Goal: Task Accomplishment & Management: Manage account settings

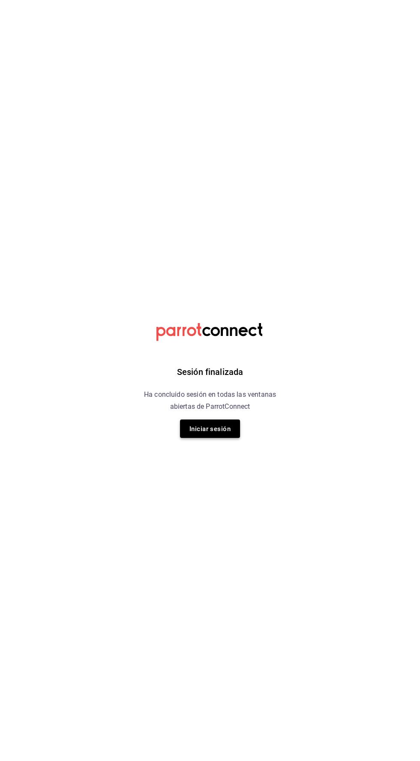
click at [203, 431] on font "Iniciar sesión" at bounding box center [209, 429] width 41 height 8
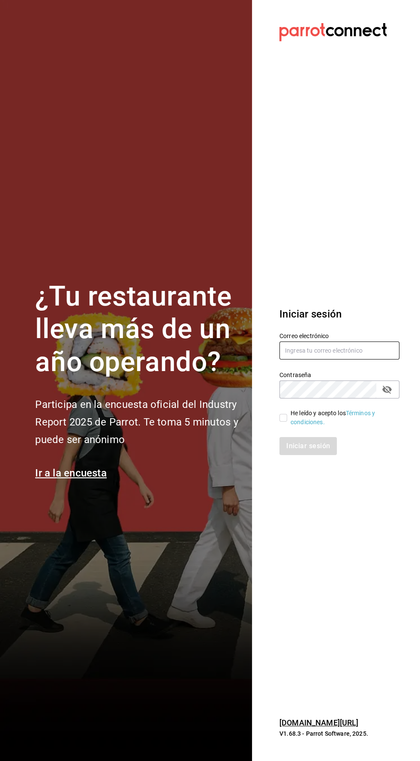
click at [295, 359] on input "text" at bounding box center [339, 350] width 120 height 18
type input "Alexvoss834@gmail.com"
click at [283, 422] on input "He leído y acepto los Términos y condiciones." at bounding box center [283, 418] width 8 height 8
checkbox input "true"
click at [316, 450] on font "Iniciar sesión" at bounding box center [309, 446] width 44 height 8
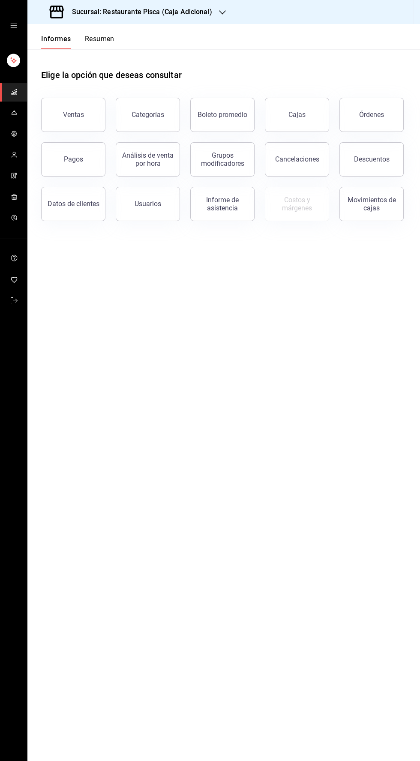
click at [25, 117] on link "carpetas de buzón" at bounding box center [13, 113] width 27 height 18
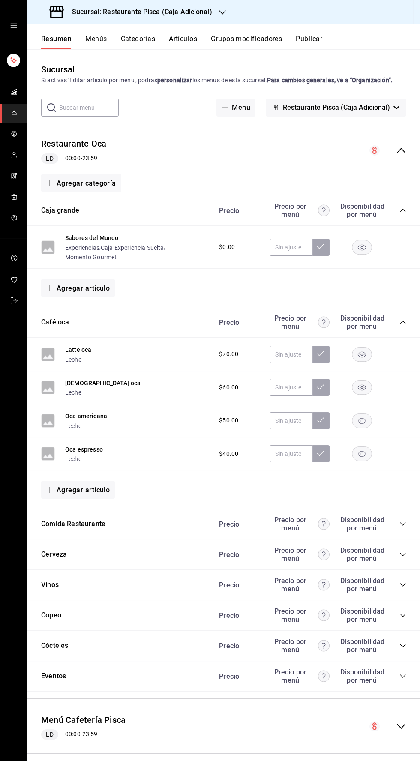
click at [254, 45] on button "Grupos modificadores" at bounding box center [246, 41] width 71 height 15
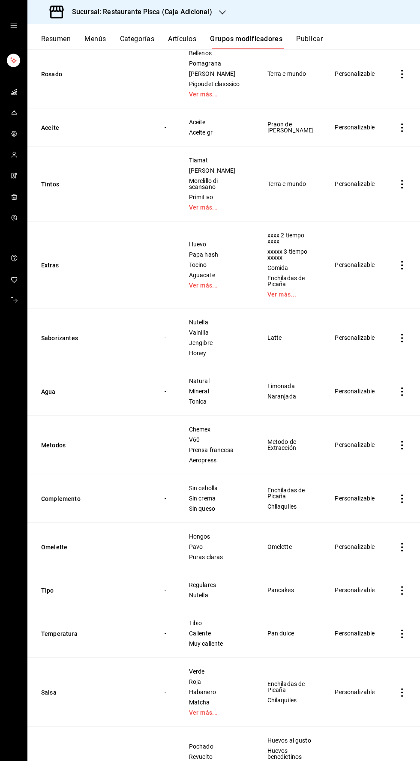
scroll to position [1975, 0]
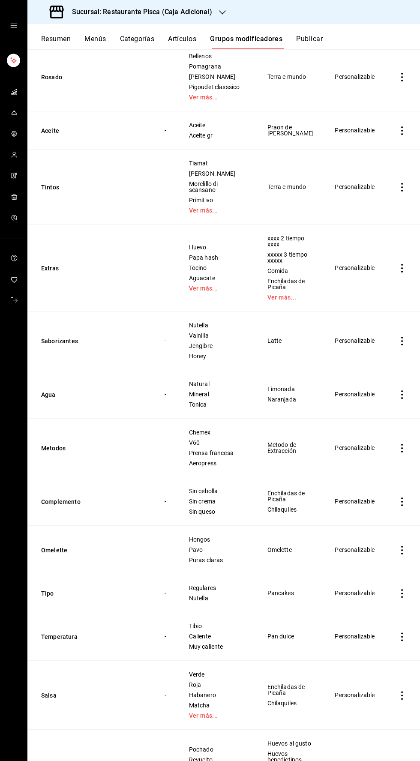
click at [401, 337] on icon "actions" at bounding box center [402, 341] width 2 height 9
click at [370, 323] on font "Editar" at bounding box center [373, 320] width 16 height 7
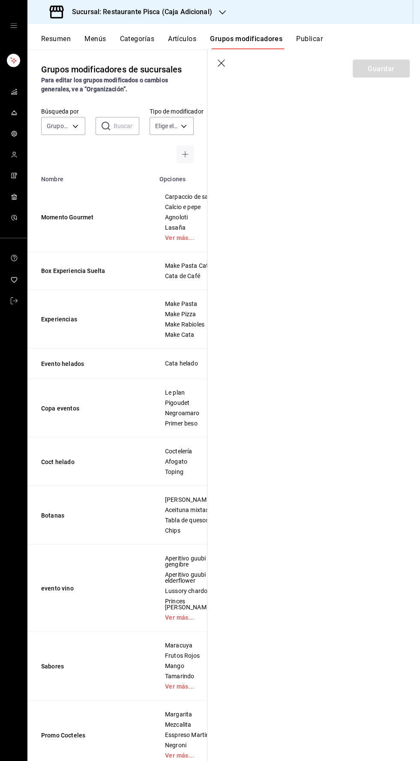
click at [221, 12] on icon "button" at bounding box center [222, 12] width 7 height 7
click at [48, 54] on font "Pisca" at bounding box center [41, 56] width 15 height 7
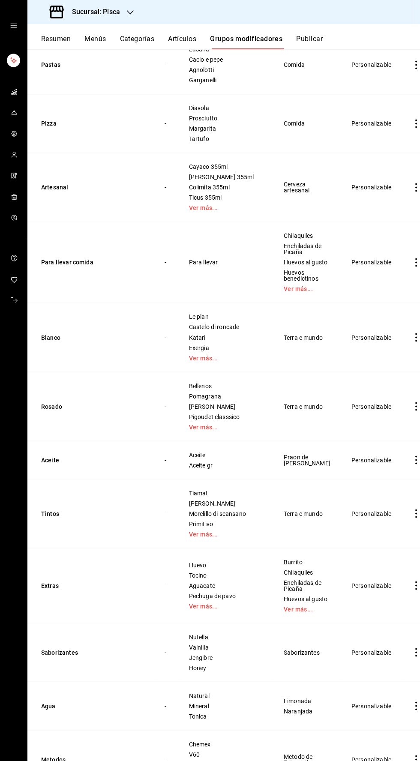
scroll to position [2310, 0]
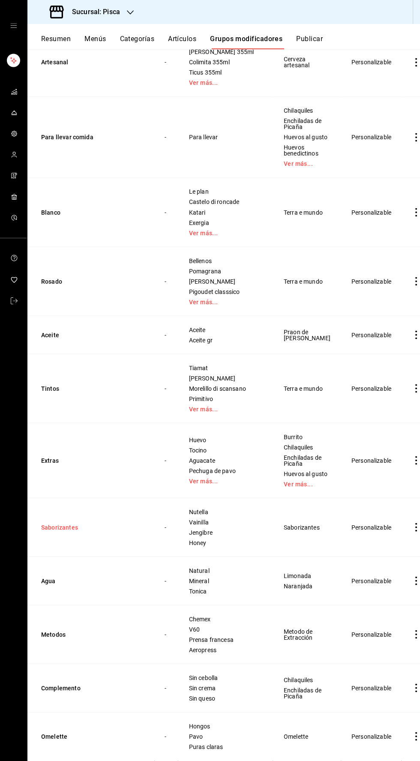
click at [80, 531] on button "Saborizantes" at bounding box center [92, 527] width 103 height 9
click at [415, 531] on icon "actions" at bounding box center [416, 527] width 2 height 9
click at [392, 577] on div at bounding box center [210, 380] width 420 height 761
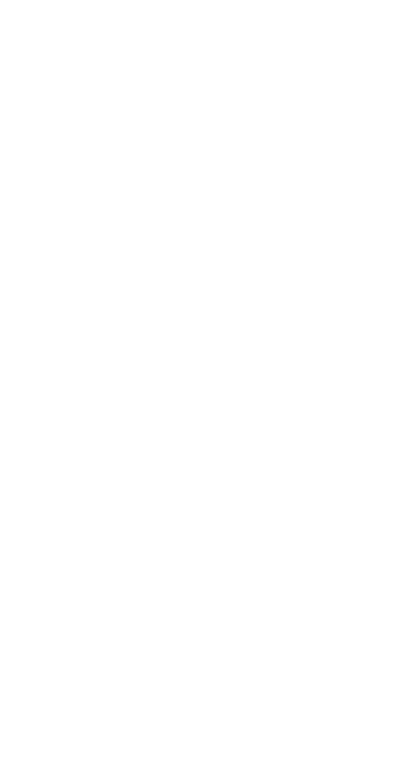
click at [392, 3] on html "Texto original Valora esta traducción Tu opinión servirá para ayudar a mejorar …" at bounding box center [210, 1] width 420 height 3
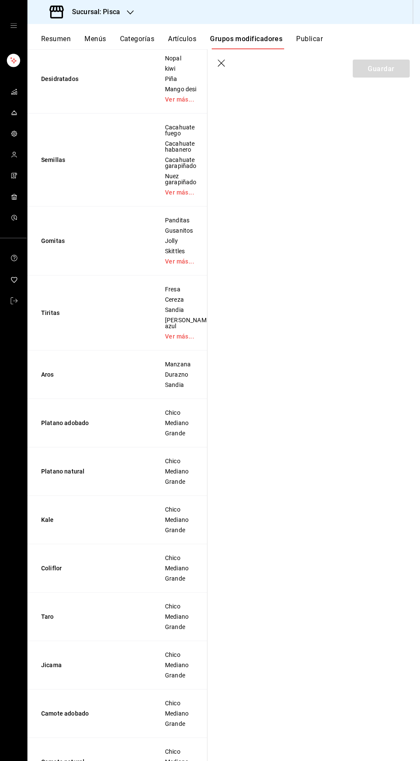
scroll to position [410, 0]
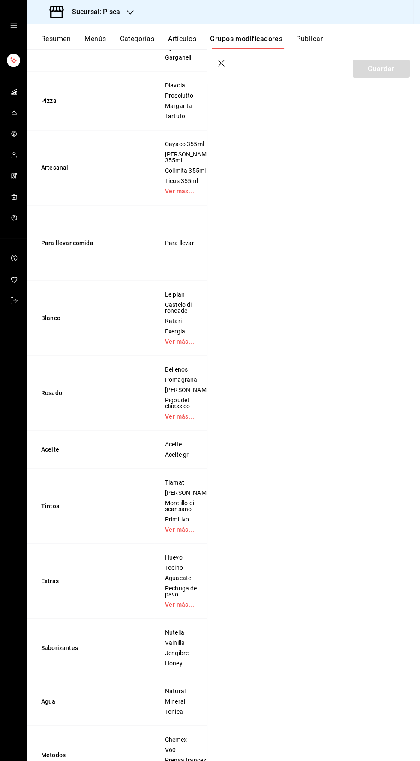
scroll to position [2396, 0]
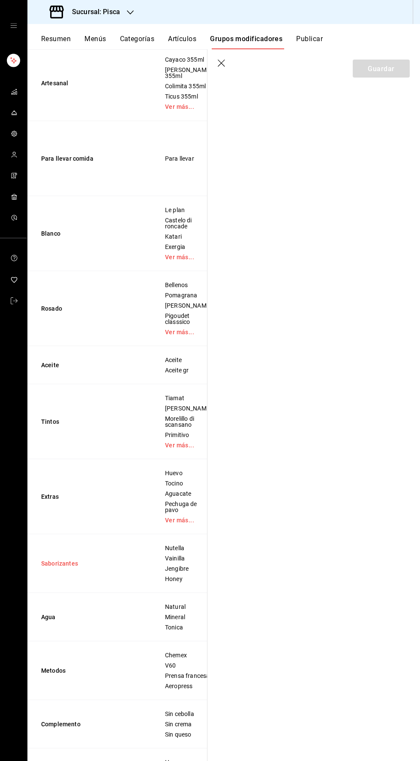
click at [54, 567] on button "Saborizantes" at bounding box center [92, 563] width 103 height 9
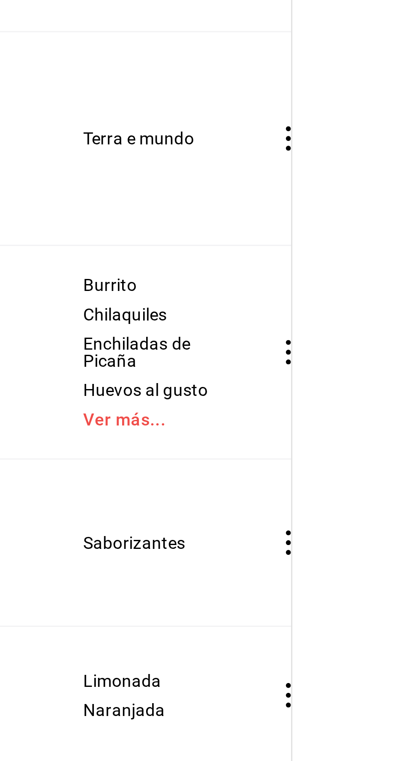
scroll to position [0, 110]
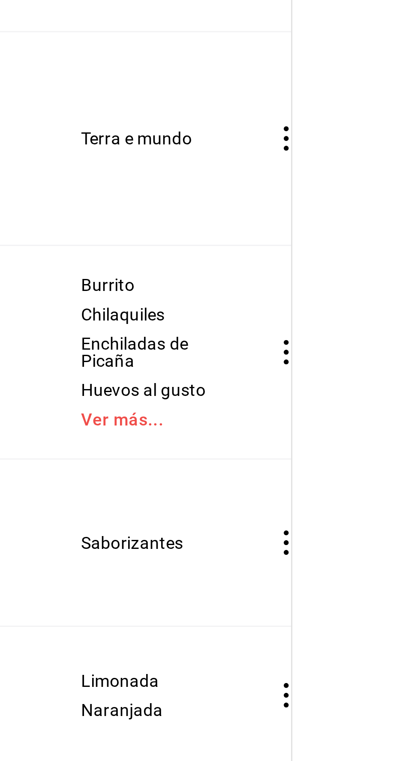
click at [201, 556] on icon "actions" at bounding box center [205, 560] width 9 height 9
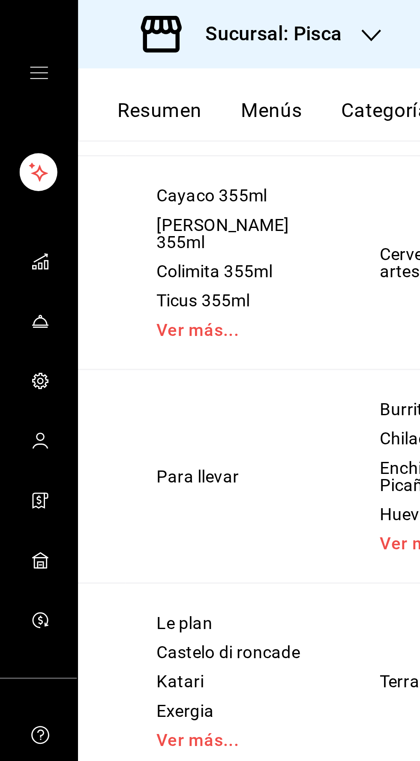
click at [91, 185] on div at bounding box center [210, 380] width 420 height 761
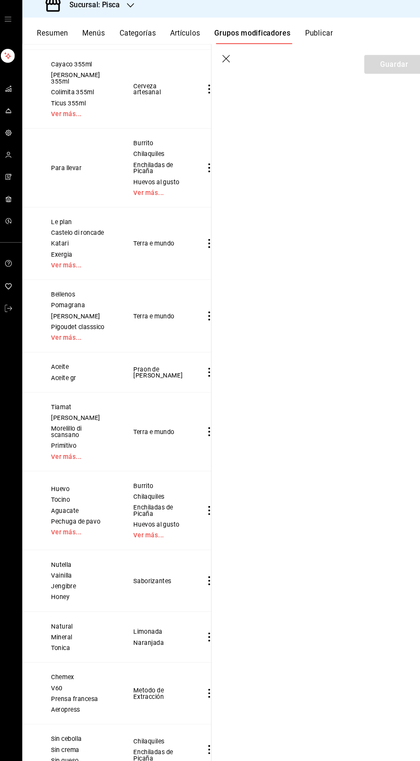
scroll to position [0, 0]
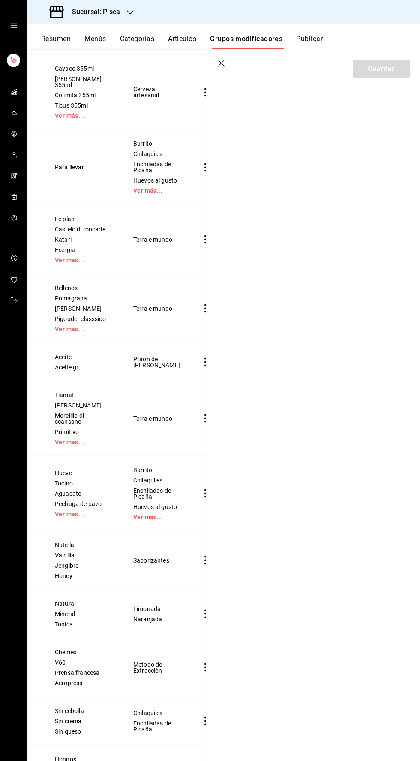
click at [204, 556] on icon "actions" at bounding box center [205, 560] width 2 height 9
click at [198, 561] on div at bounding box center [210, 380] width 420 height 761
click at [209, 555] on section "Guardar" at bounding box center [313, 405] width 212 height 712
click at [201, 556] on icon "actions" at bounding box center [205, 560] width 9 height 9
click at [147, 591] on icon at bounding box center [147, 592] width 10 height 10
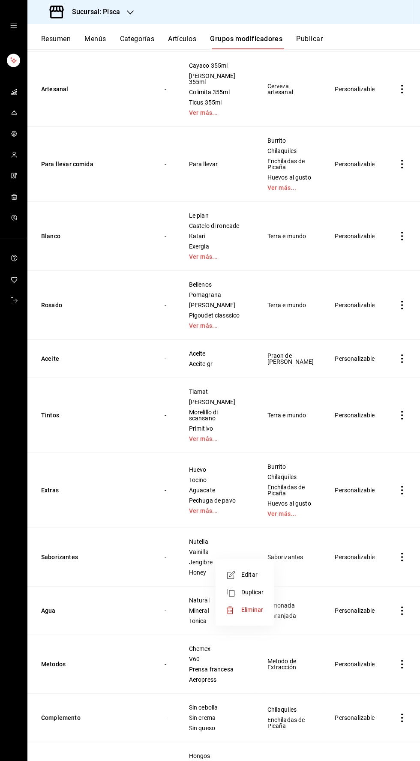
click at [160, 569] on div at bounding box center [210, 380] width 420 height 761
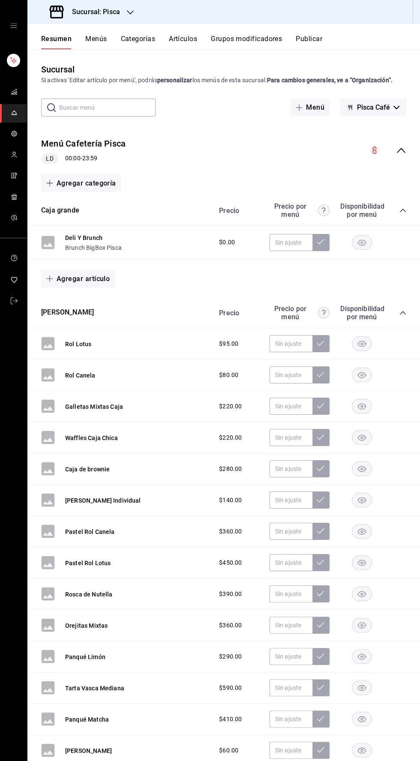
click at [310, 38] on font "Publicar" at bounding box center [309, 39] width 27 height 8
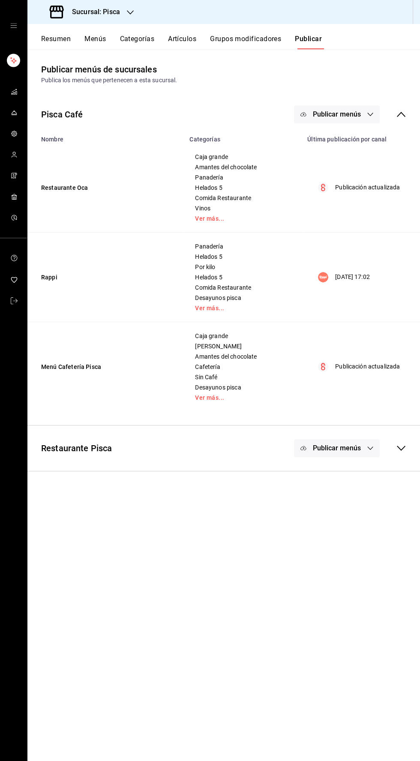
click at [350, 111] on font "Publicar menús" at bounding box center [337, 114] width 48 height 8
click at [353, 138] on span "Punto de venta" at bounding box center [349, 142] width 41 height 9
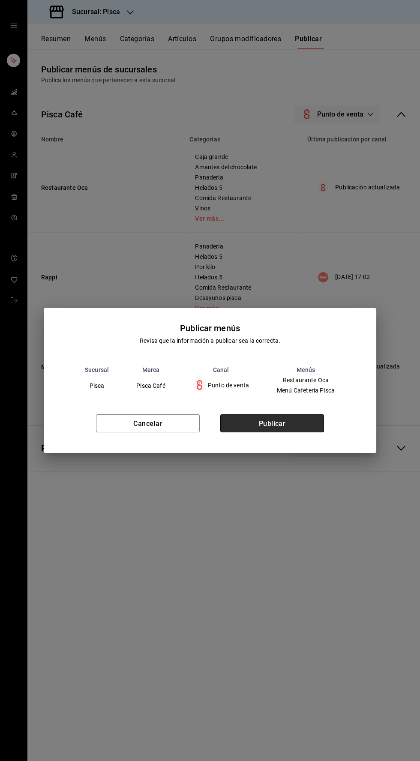
click at [305, 429] on button "Publicar" at bounding box center [272, 423] width 104 height 18
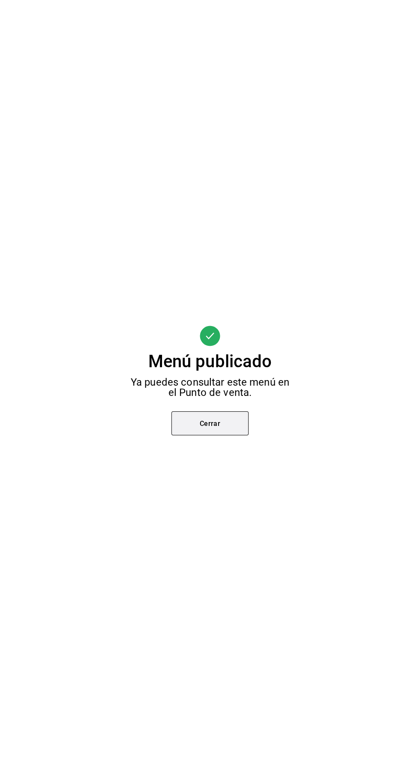
click at [234, 423] on button "Cerrar" at bounding box center [209, 423] width 77 height 24
